Goal: Check status: Check status

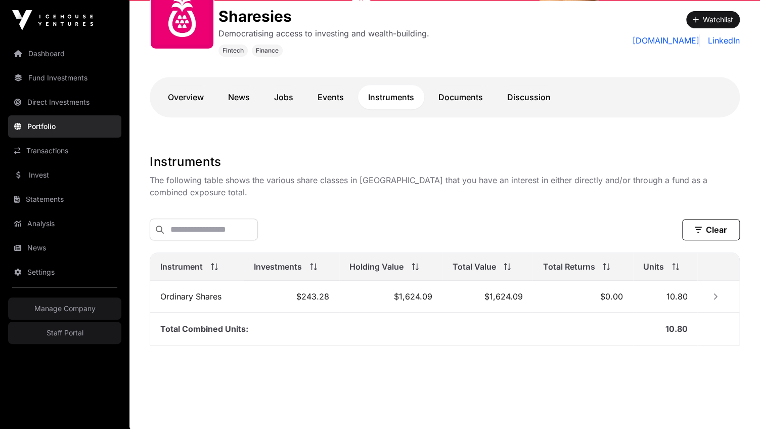
scroll to position [169, 0]
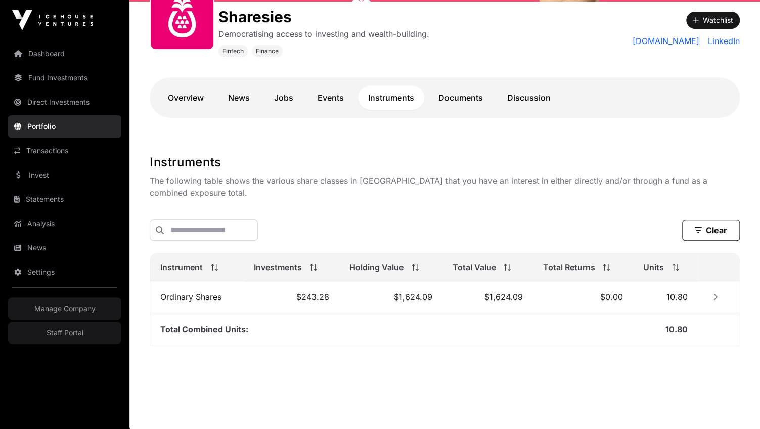
click at [534, 300] on td "$0.00" at bounding box center [582, 297] width 101 height 32
click at [717, 294] on icon "Row Collapsed" at bounding box center [715, 296] width 7 height 7
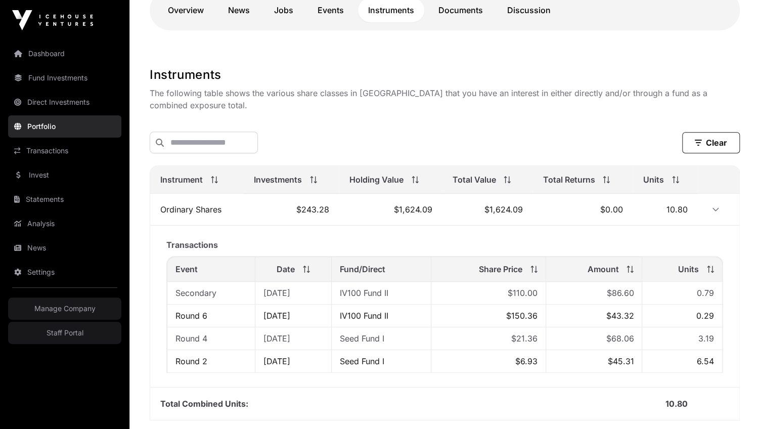
scroll to position [258, 0]
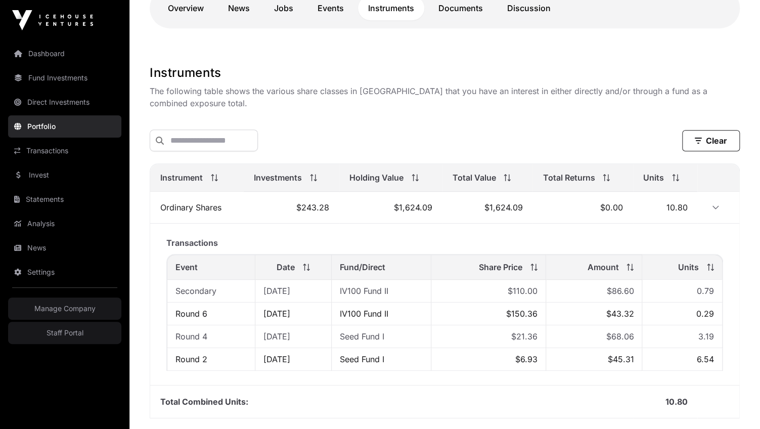
click at [715, 204] on icon "Row Expanded" at bounding box center [715, 207] width 7 height 7
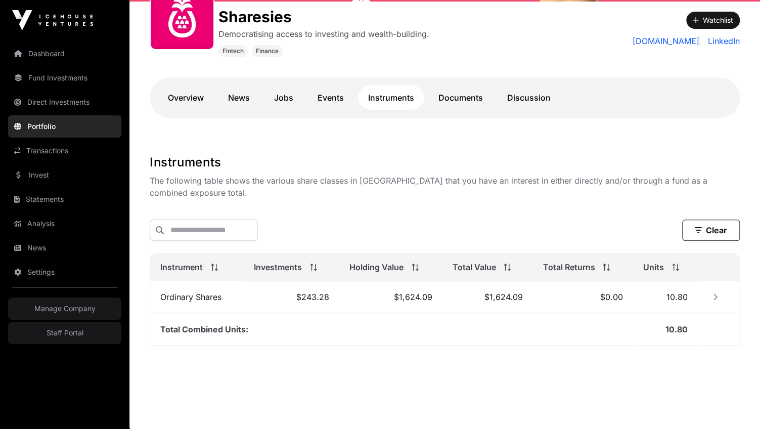
click at [194, 100] on link "Overview" at bounding box center [186, 97] width 56 height 24
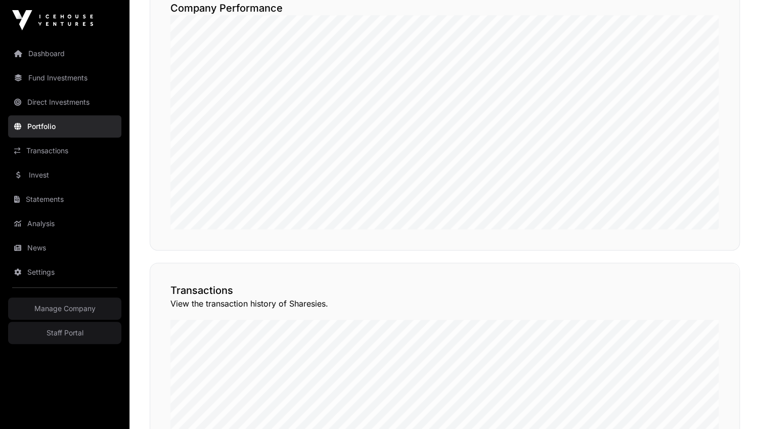
scroll to position [528, 0]
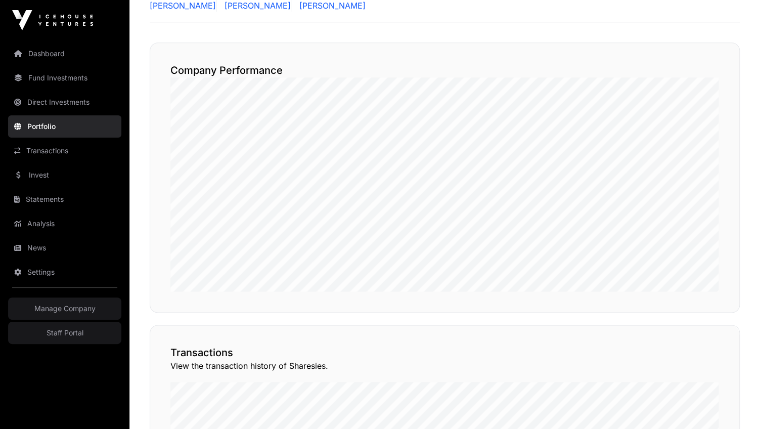
click at [705, 315] on button "View Transactions" at bounding box center [693, 306] width 83 height 17
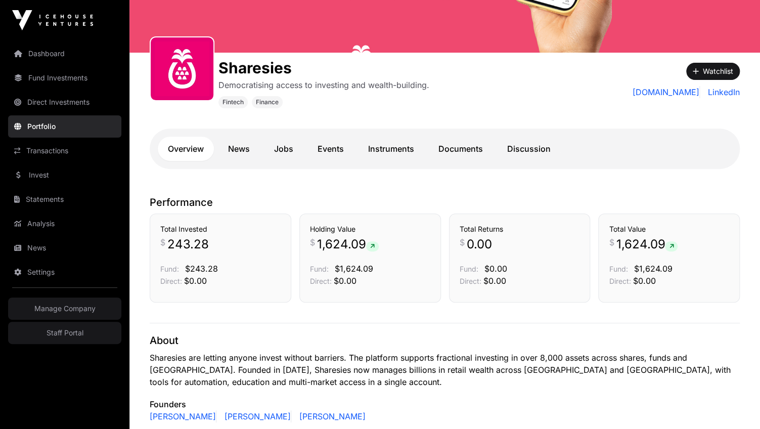
scroll to position [71, 0]
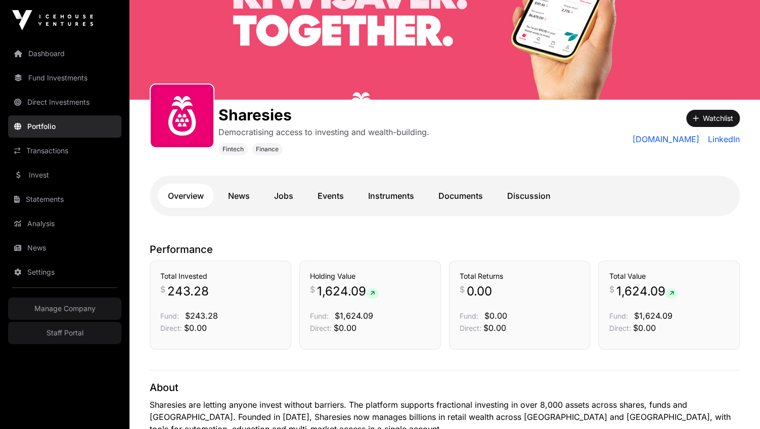
click at [393, 189] on link "Instruments" at bounding box center [391, 196] width 66 height 24
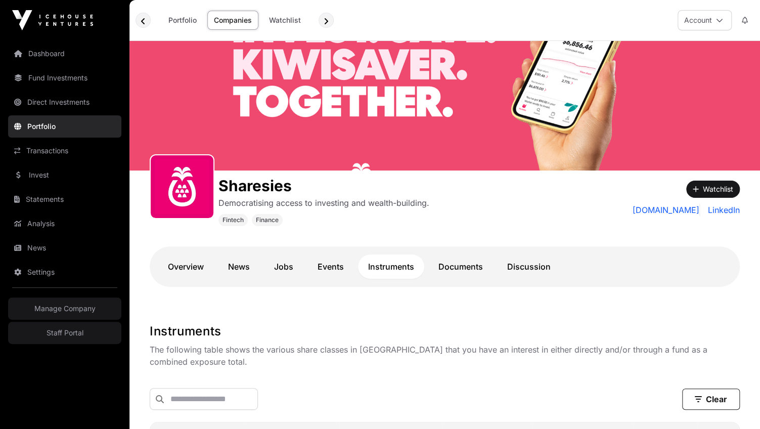
click at [62, 126] on link "Portfolio" at bounding box center [64, 126] width 113 height 22
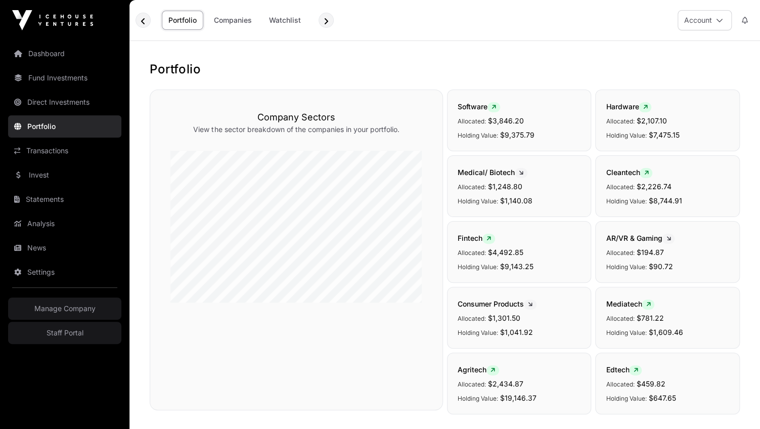
click at [239, 17] on link "Companies" at bounding box center [232, 20] width 51 height 19
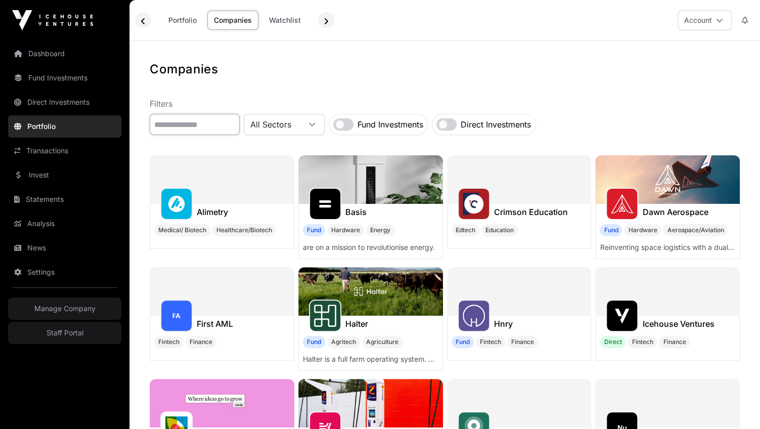
click at [228, 122] on input "text" at bounding box center [195, 124] width 90 height 21
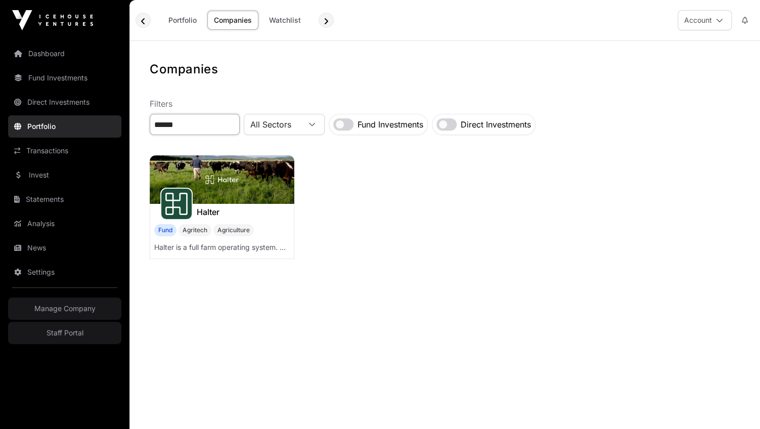
type input "******"
click at [204, 215] on h1 "Halter" at bounding box center [208, 212] width 23 height 12
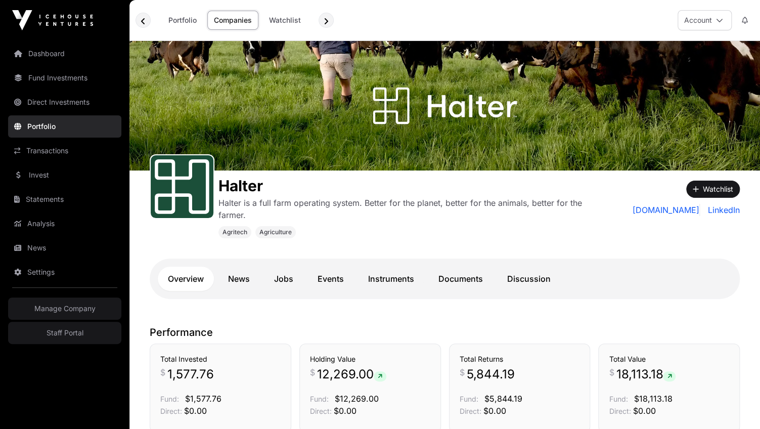
click at [386, 285] on link "Instruments" at bounding box center [391, 278] width 66 height 24
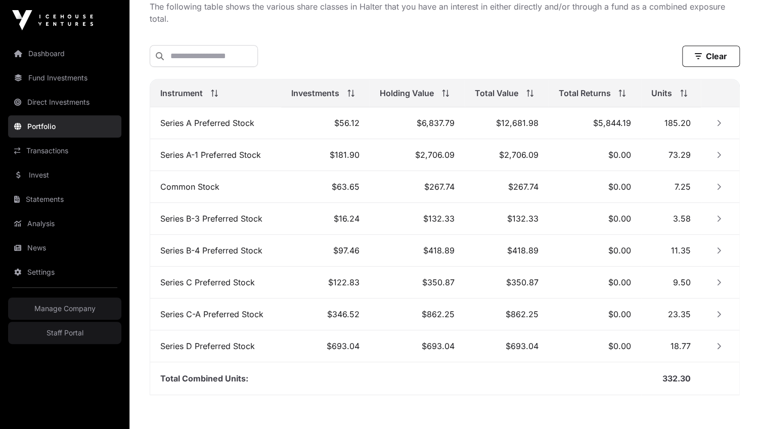
scroll to position [351, 0]
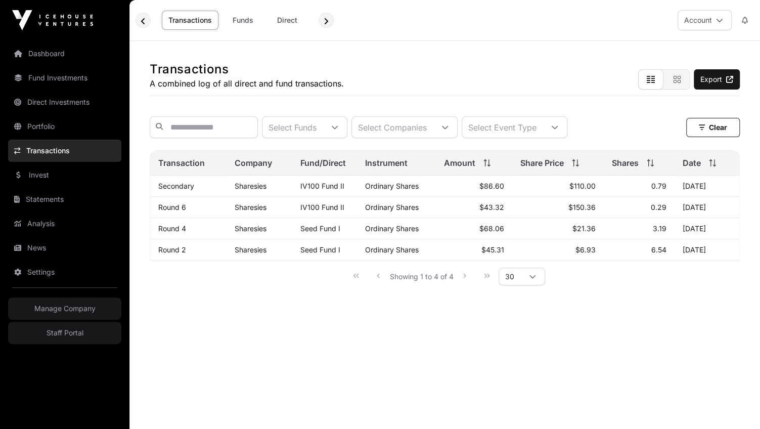
click at [433, 124] on div "Select Companies" at bounding box center [392, 127] width 81 height 21
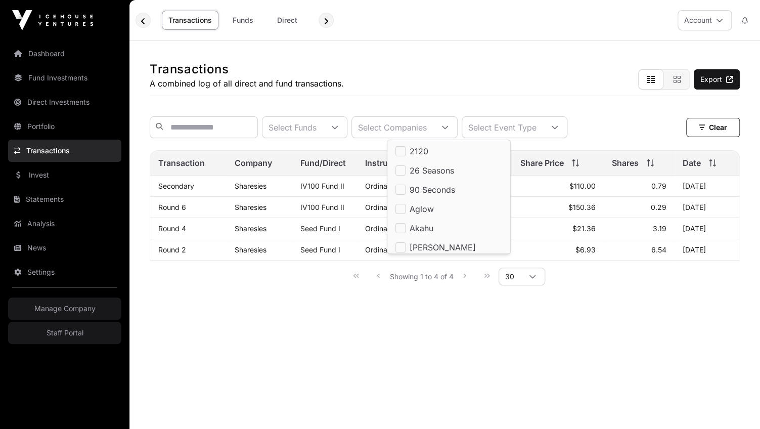
click at [476, 81] on div "Transactions A combined log of all direct and fund transactions. Export" at bounding box center [445, 68] width 590 height 55
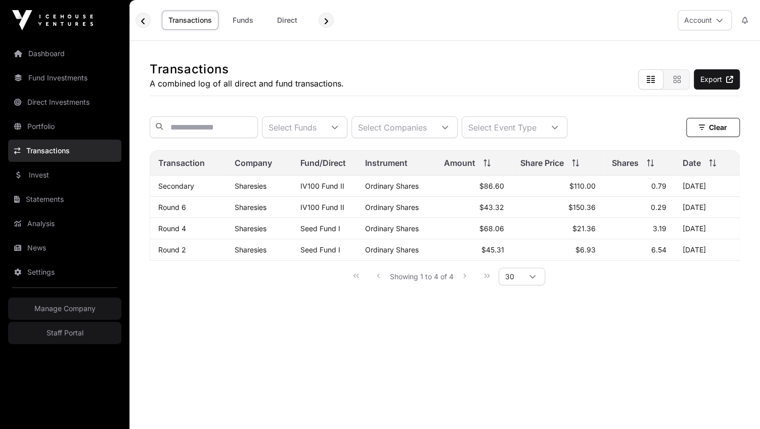
click at [323, 128] on div "Select Funds" at bounding box center [292, 127] width 60 height 21
click at [395, 72] on div "Transactions A combined log of all direct and fund transactions. Export" at bounding box center [445, 68] width 590 height 55
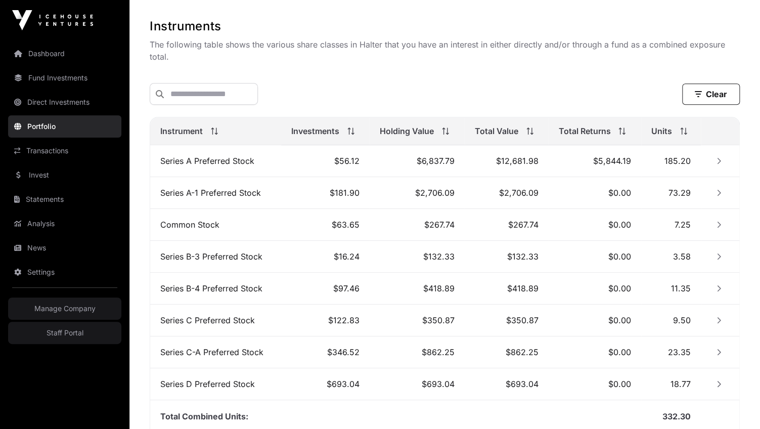
scroll to position [367, 0]
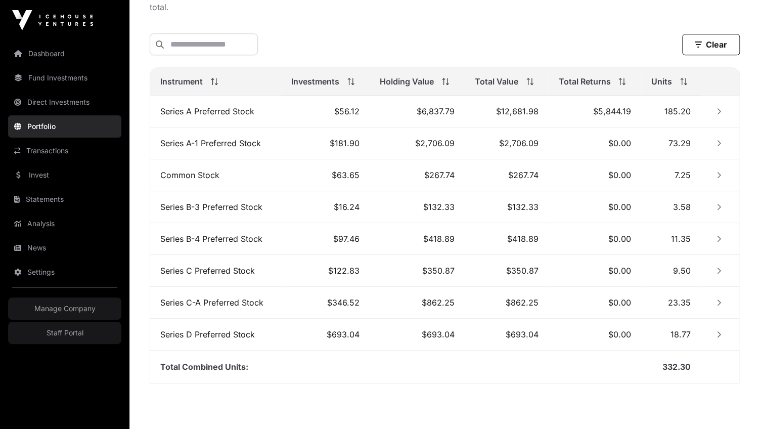
click at [717, 331] on icon "Row Collapsed" at bounding box center [718, 334] width 7 height 7
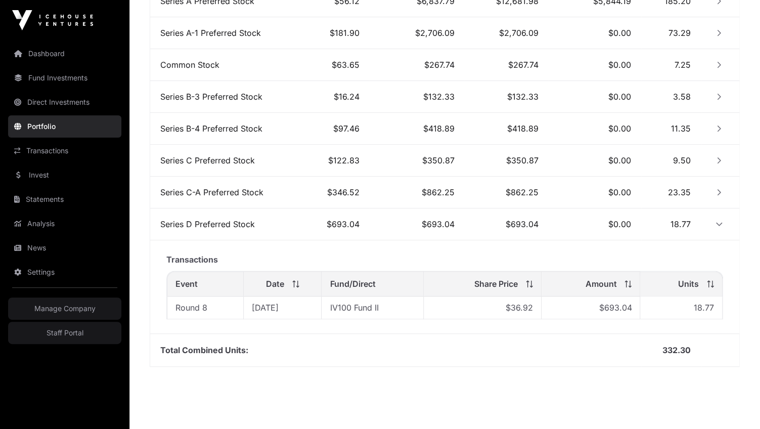
scroll to position [478, 0]
click at [698, 303] on span "18.77" at bounding box center [704, 306] width 20 height 10
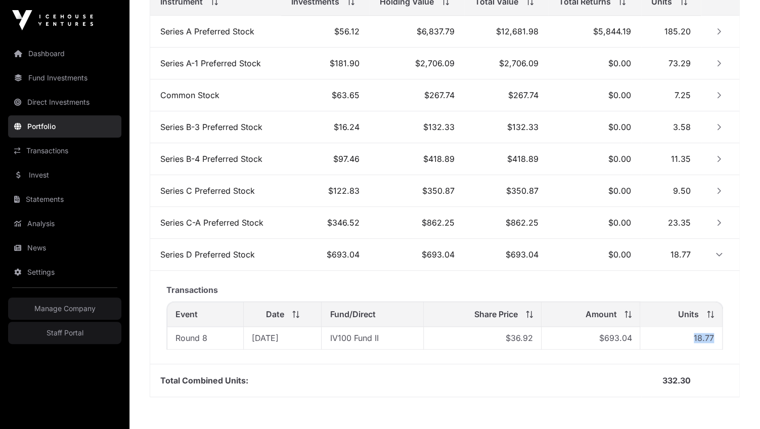
scroll to position [439, 0]
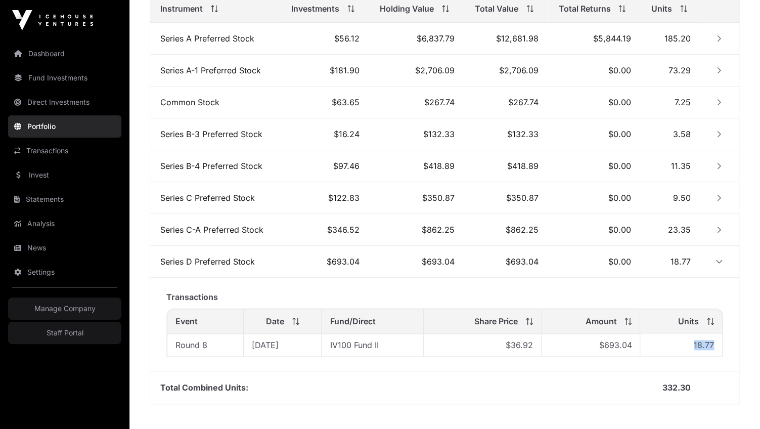
click at [717, 99] on icon "Row Collapsed" at bounding box center [719, 102] width 4 height 6
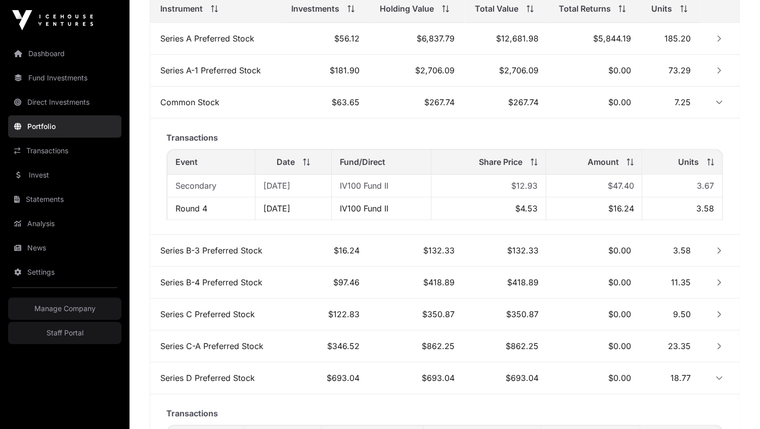
click at [719, 99] on icon "Row Expanded" at bounding box center [718, 102] width 7 height 7
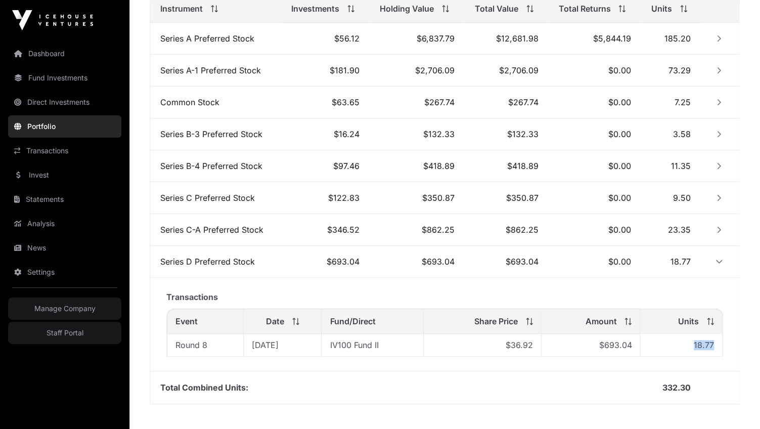
click at [718, 261] on icon "Row Expanded" at bounding box center [718, 261] width 7 height 7
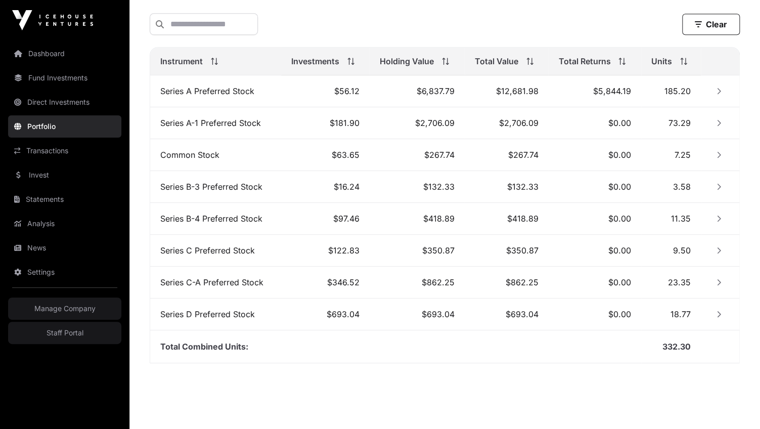
scroll to position [380, 0]
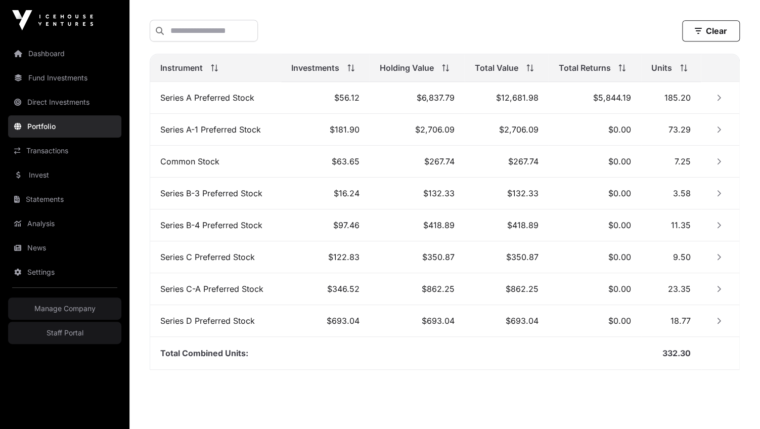
click at [718, 95] on icon "Row Collapsed" at bounding box center [718, 97] width 7 height 7
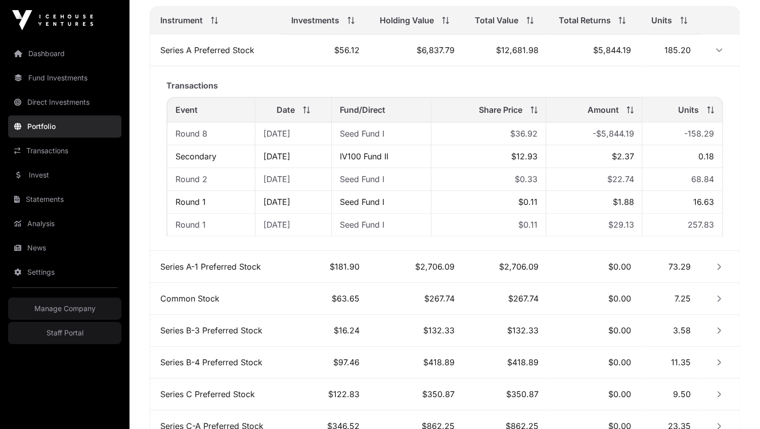
scroll to position [445, 0]
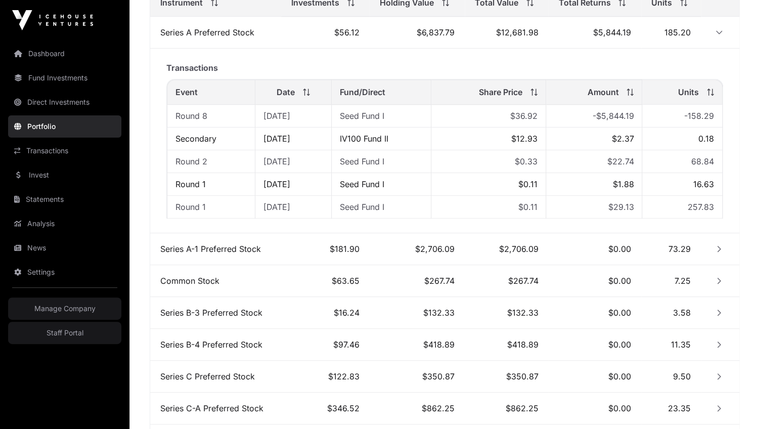
click at [713, 244] on button "Row Collapsed" at bounding box center [719, 249] width 16 height 16
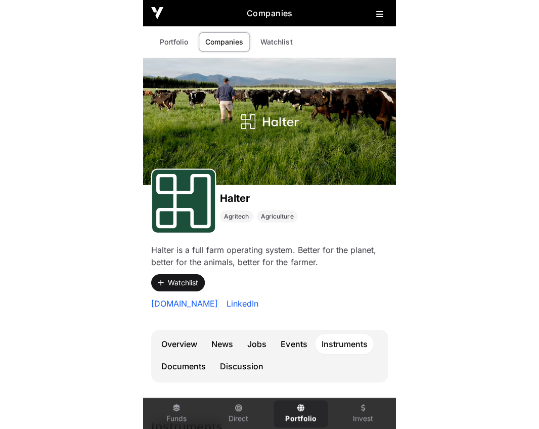
scroll to position [0, 0]
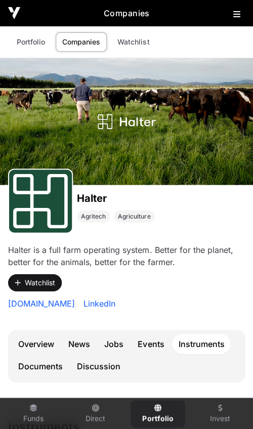
click at [231, 11] on h2 "Companies" at bounding box center [126, 13] width 212 height 12
click at [236, 13] on icon at bounding box center [236, 14] width 7 height 8
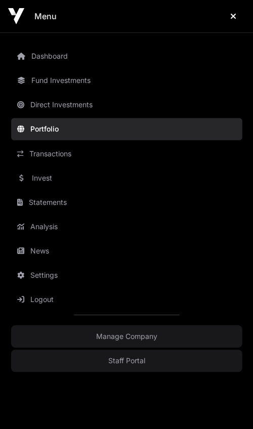
click at [64, 125] on link "Portfolio" at bounding box center [126, 129] width 231 height 22
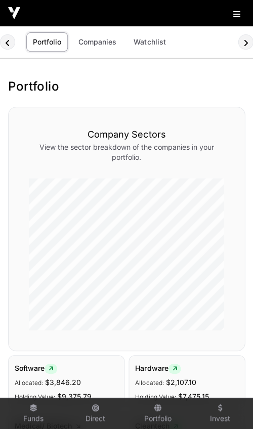
click at [64, 148] on p "View the sector breakdown of the companies in your portfolio." at bounding box center [126, 152] width 195 height 20
click at [245, 44] on icon at bounding box center [245, 43] width 5 height 8
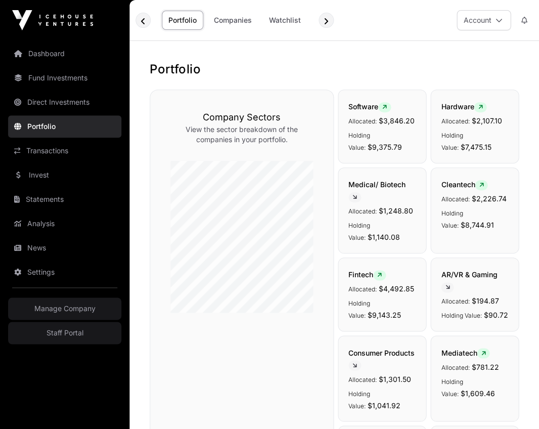
click at [41, 151] on link "Transactions" at bounding box center [64, 151] width 113 height 22
